Goal: Find specific page/section: Find specific page/section

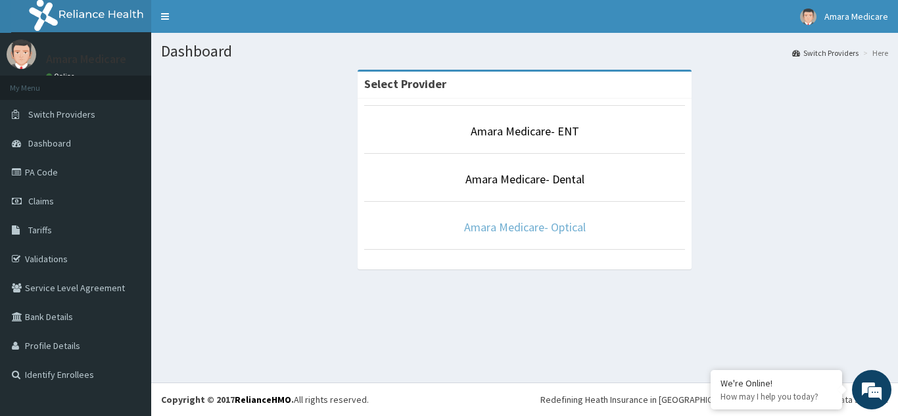
click at [546, 233] on link "Amara Medicare- Optical" at bounding box center [525, 227] width 122 height 15
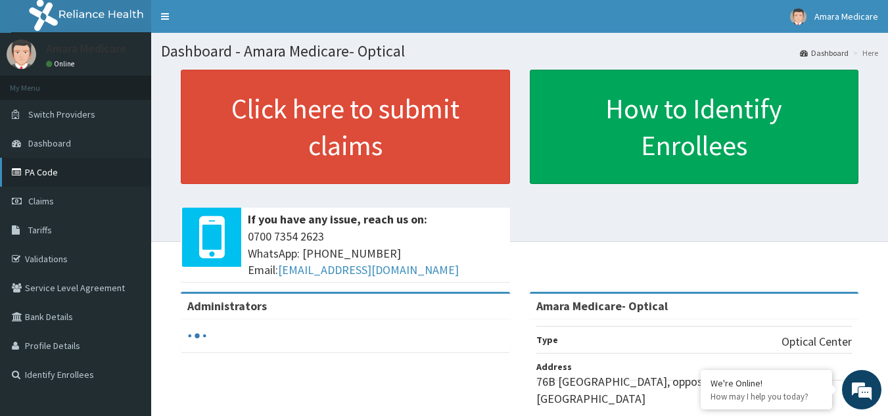
click at [68, 164] on link "PA Code" at bounding box center [75, 172] width 151 height 29
